Goal: Transaction & Acquisition: Purchase product/service

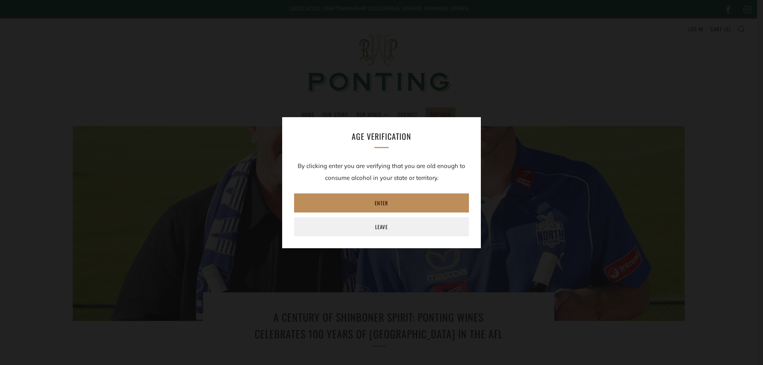
click at [381, 204] on link "Enter" at bounding box center [381, 203] width 175 height 19
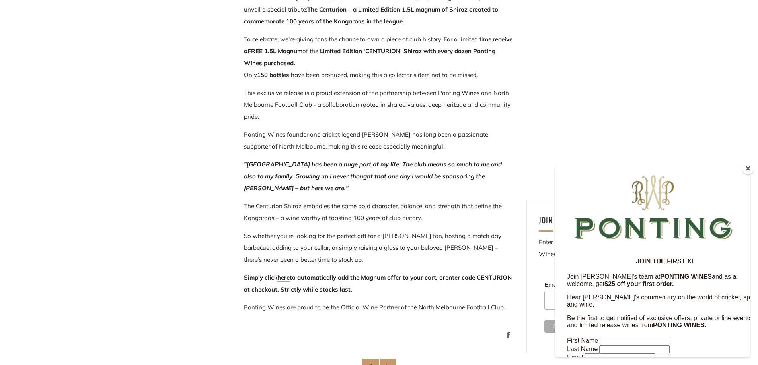
scroll to position [398, 0]
click at [747, 171] on button "Close" at bounding box center [748, 169] width 12 height 12
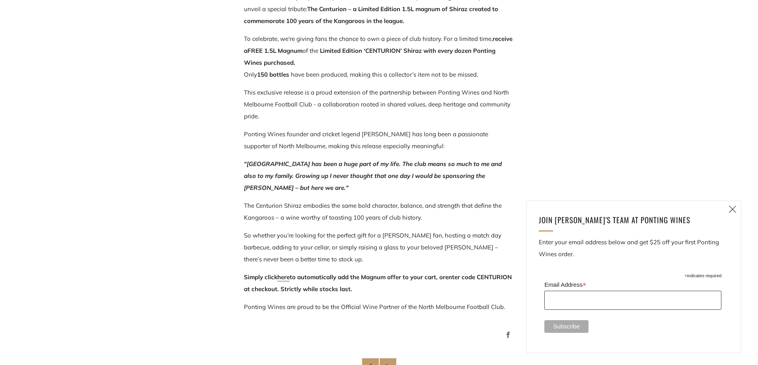
click at [570, 297] on input "Email Address *" at bounding box center [632, 300] width 177 height 19
type input "psherd@hotmail.com"
click at [558, 326] on input "Subscribe" at bounding box center [566, 326] width 44 height 13
click at [732, 209] on icon at bounding box center [732, 209] width 10 height 10
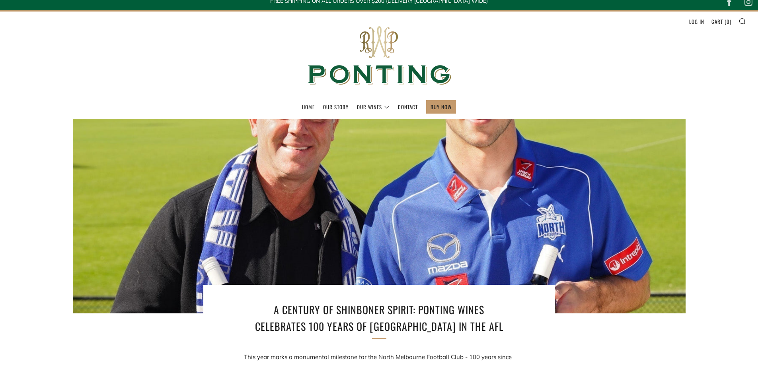
scroll to position [0, 0]
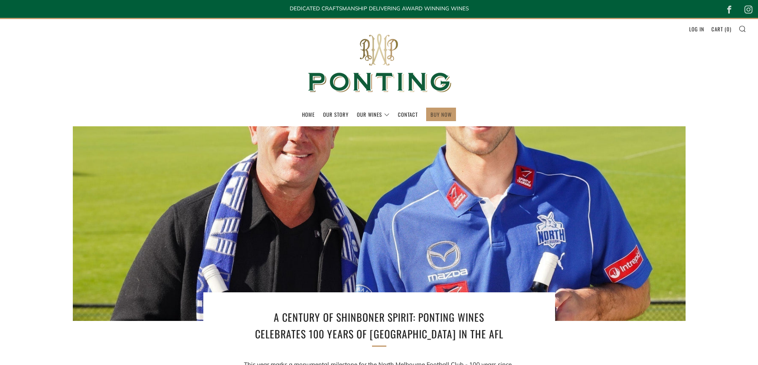
click at [433, 117] on link "BUY NOW" at bounding box center [440, 114] width 21 height 13
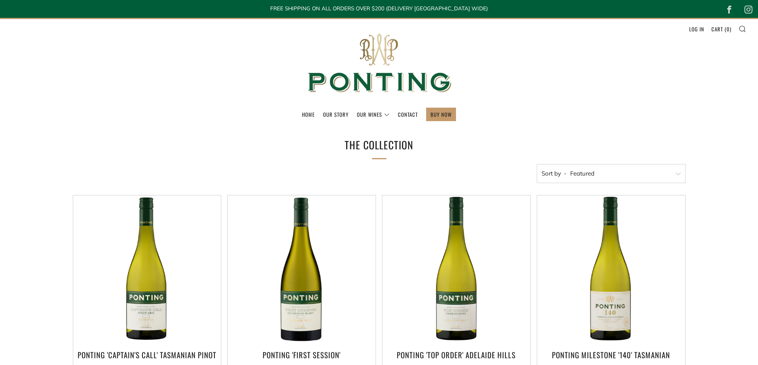
click at [674, 173] on select "Featured Best Selling Alphabetically, A-Z Alphabetically, Z-A Price, low to hig…" at bounding box center [610, 173] width 149 height 19
select select "price-ascending"
click at [536, 164] on select "Featured Best Selling Alphabetically, A-Z Alphabetically, Z-A Price, low to hig…" at bounding box center [610, 173] width 149 height 19
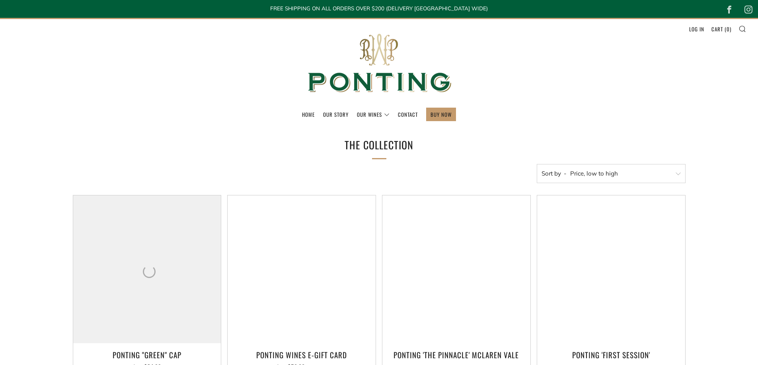
select select "price-ascending"
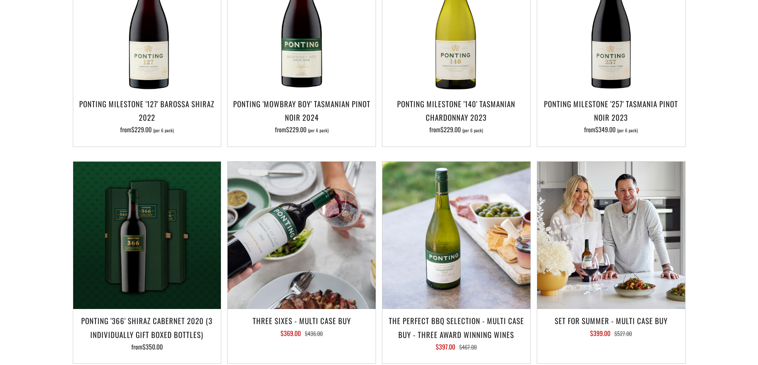
scroll to position [1113, 0]
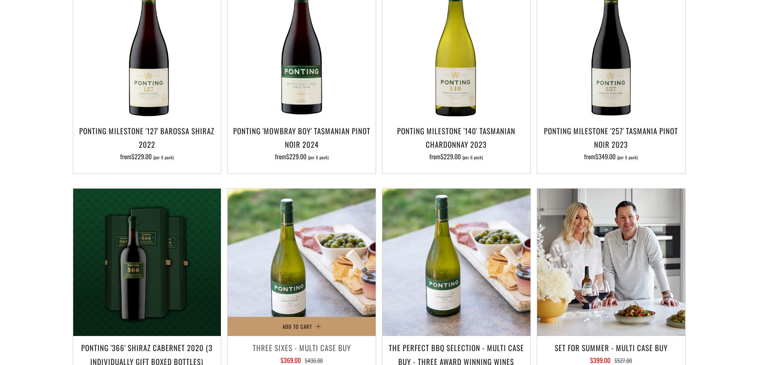
click at [338, 272] on img at bounding box center [301, 263] width 148 height 148
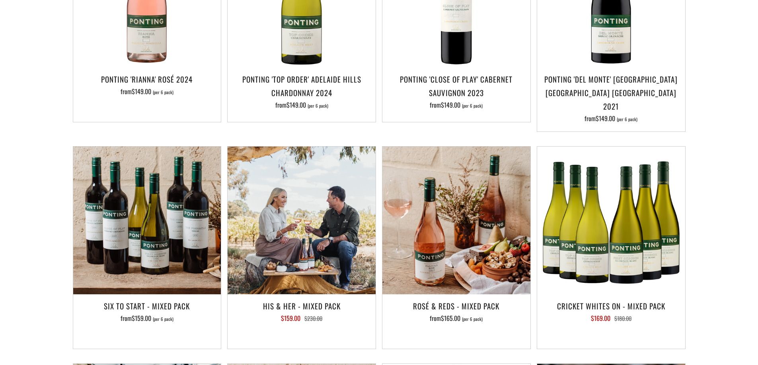
scroll to position [477, 0]
